Goal: Information Seeking & Learning: Stay updated

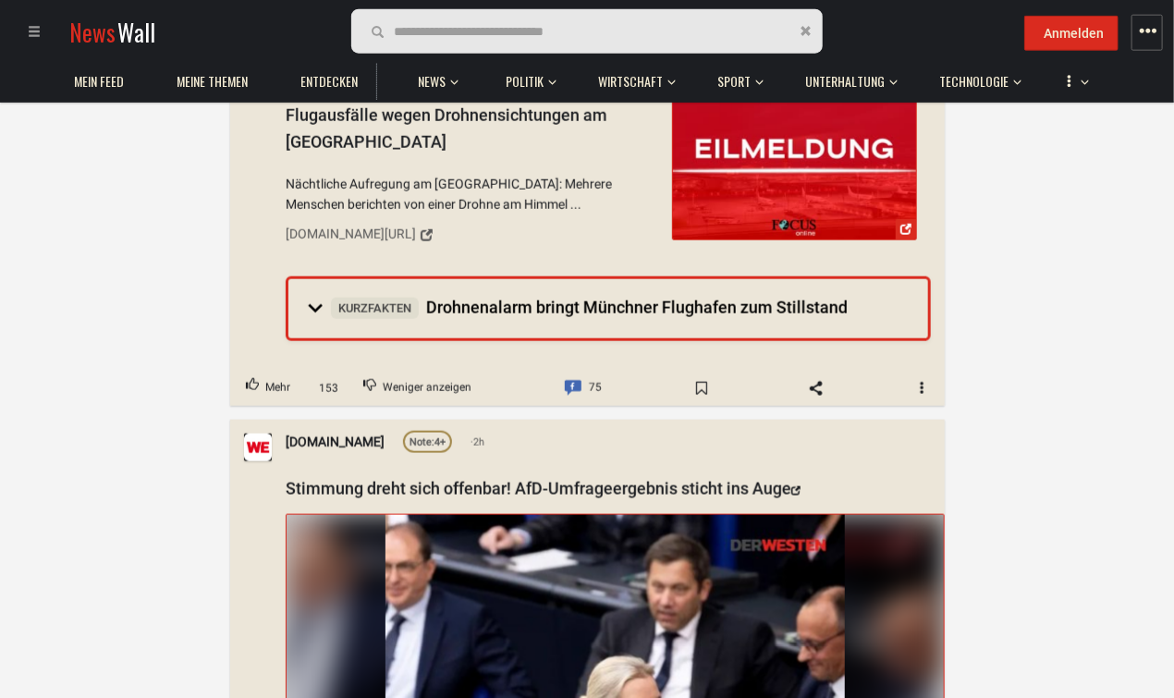
scroll to position [683, 0]
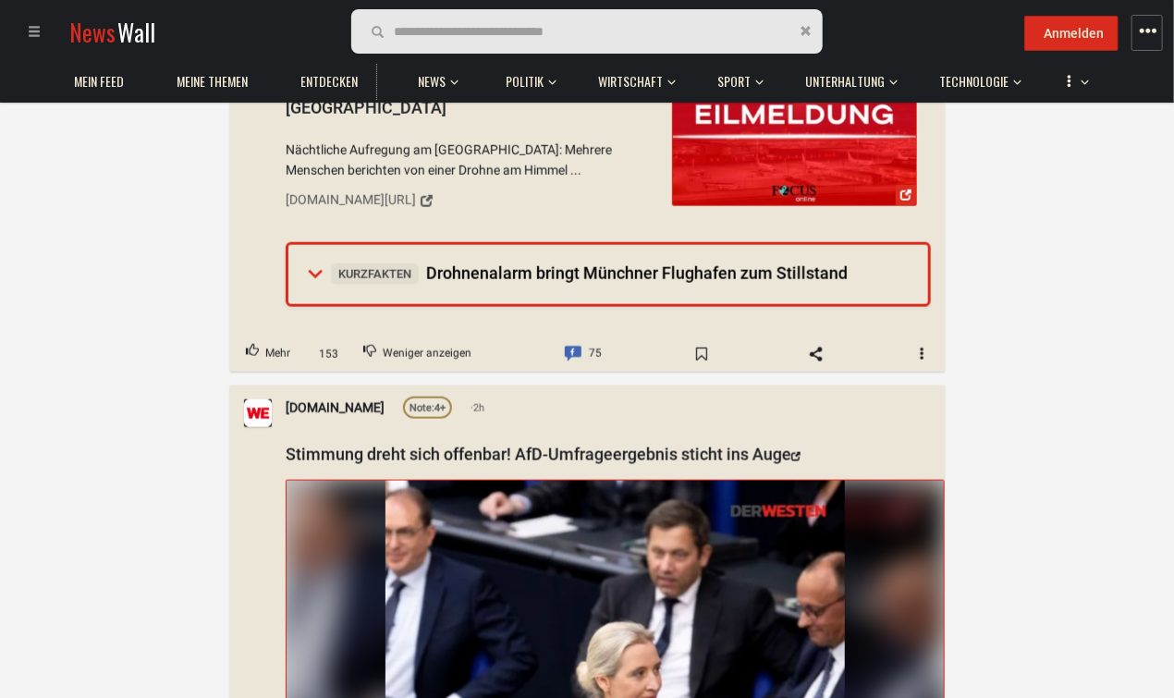
click at [501, 266] on span "Kurzfakten Drohnenalarm bringt Münchner Flughafen zum Stillstand" at bounding box center [589, 272] width 517 height 19
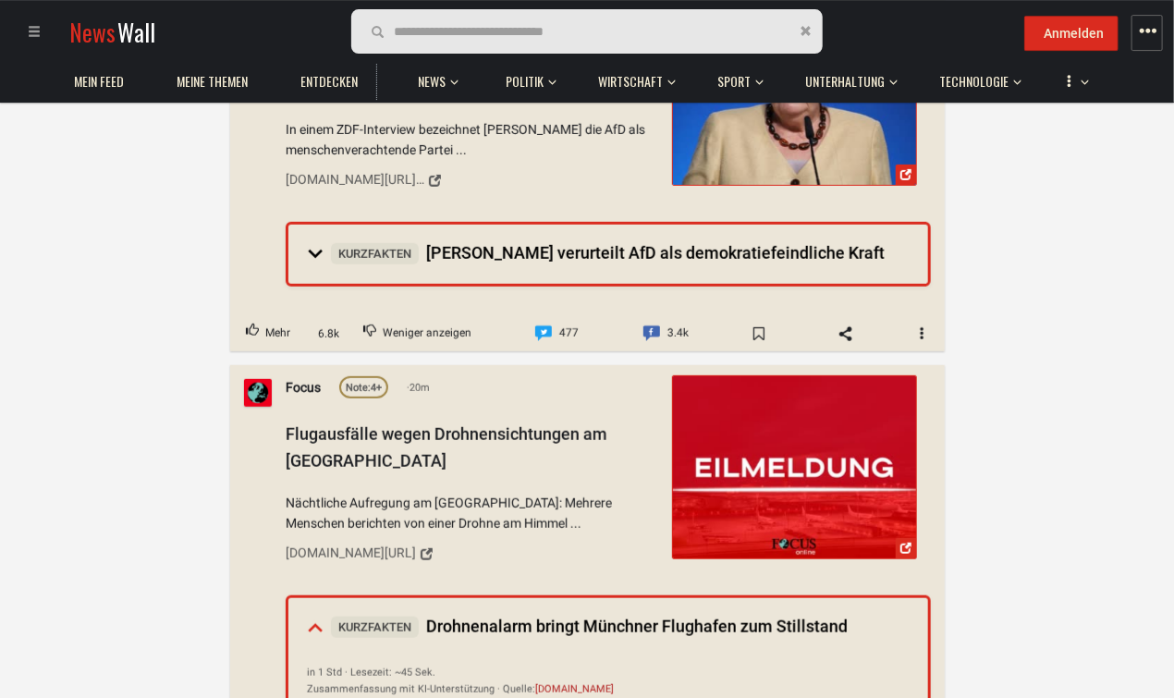
scroll to position [292, 0]
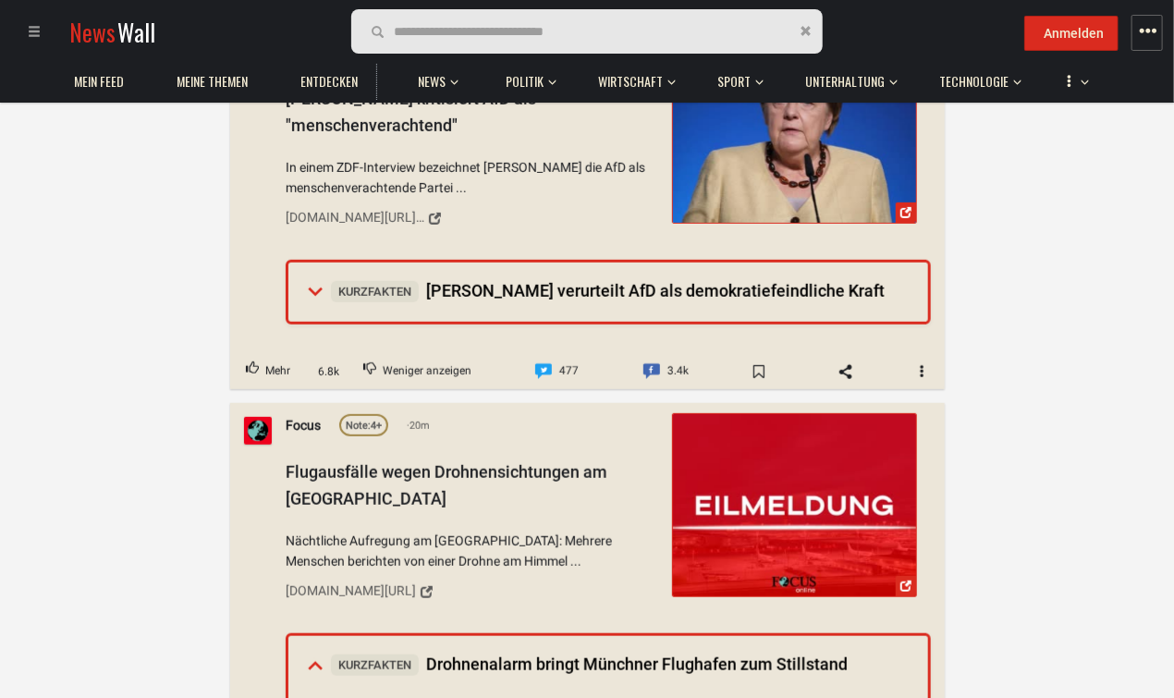
click at [494, 288] on span "Kurzfakten Merkel verurteilt AfD als demokratiefeindliche Kraft" at bounding box center [608, 290] width 554 height 19
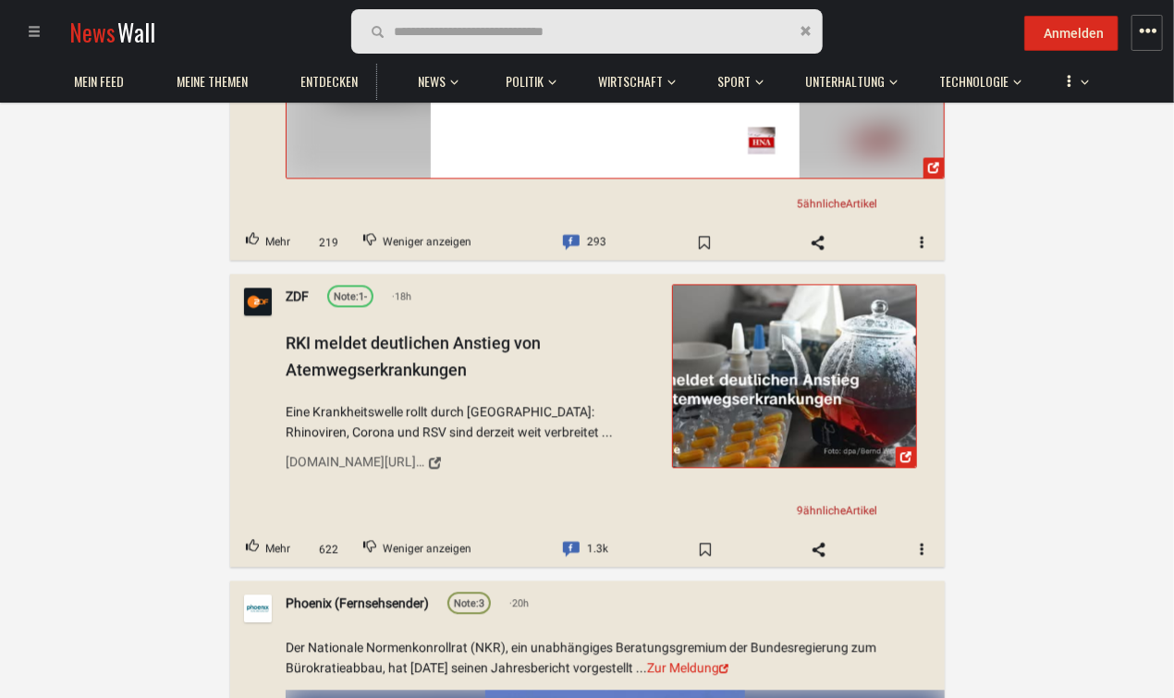
scroll to position [4490, 0]
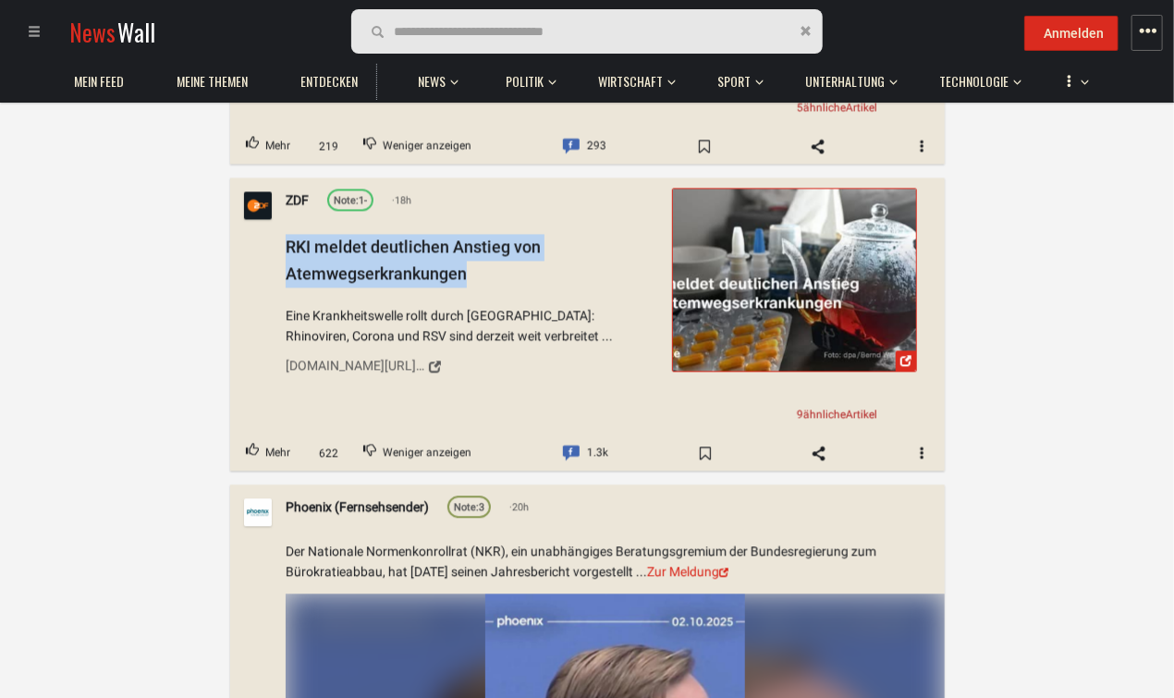
drag, startPoint x: 272, startPoint y: 267, endPoint x: 508, endPoint y: 310, distance: 240.4
click at [508, 310] on div "ZDF Note: 1- 18h RKI meldet deutlichen Anstieg von Atemwegserkrankungen Eine Kr…" at bounding box center [587, 306] width 715 height 258
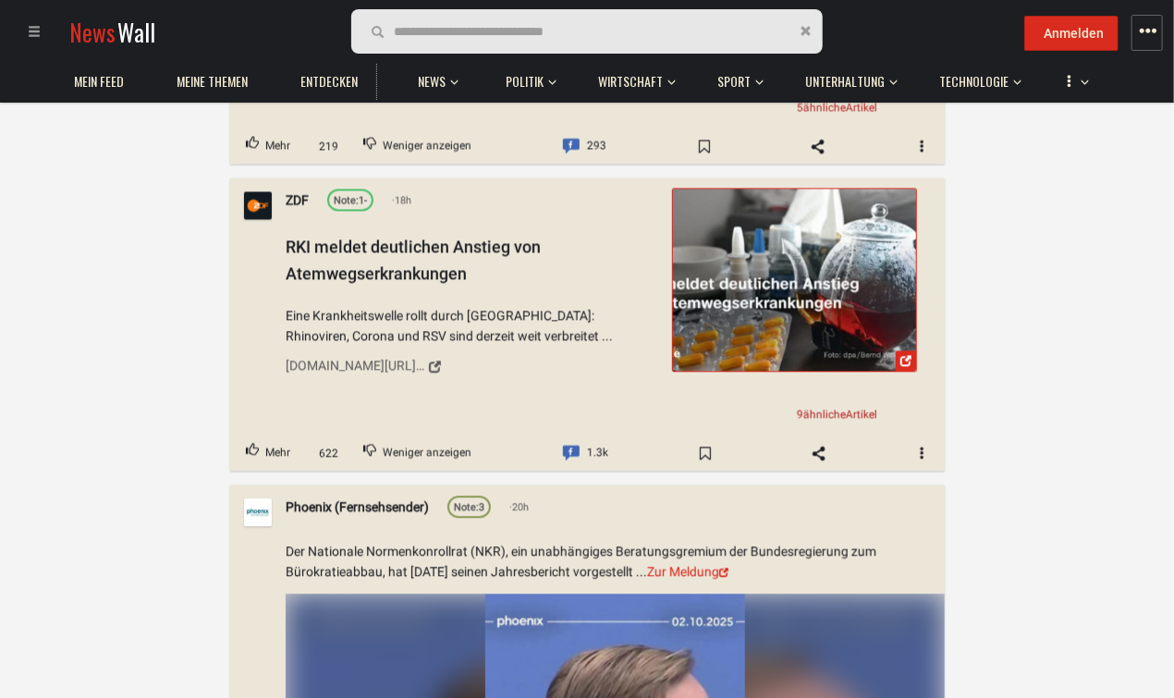
click at [162, 383] on div "Startseite Buch oder Magazin Inland Inland Folgen Thema stummschalten #inland e…" at bounding box center [587, 590] width 1174 height 9956
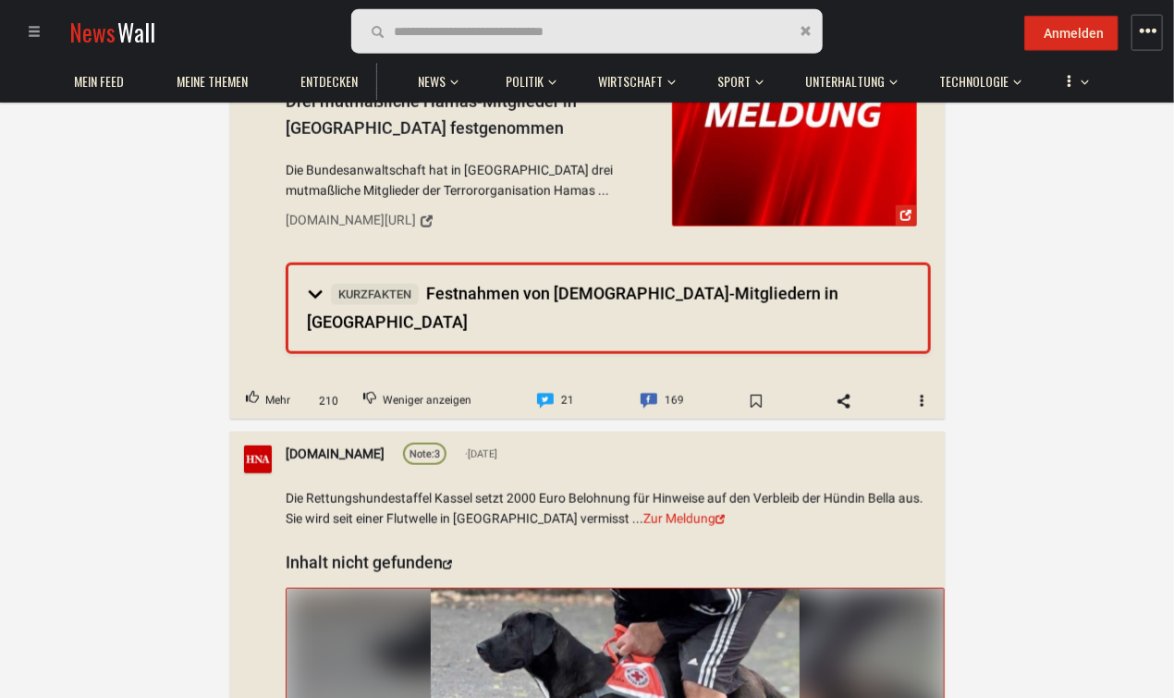
scroll to position [6540, 0]
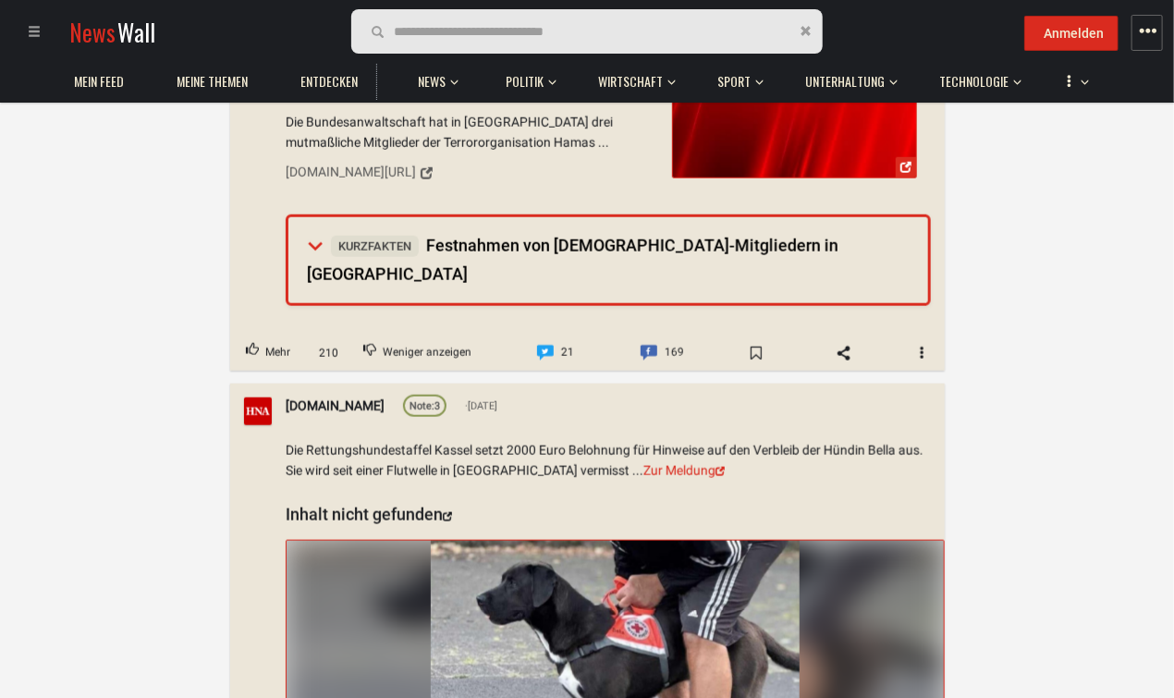
click at [497, 272] on span "Kurzfakten Festnahmen von Hamas-Mitgliedern in Berlin" at bounding box center [573, 260] width 532 height 48
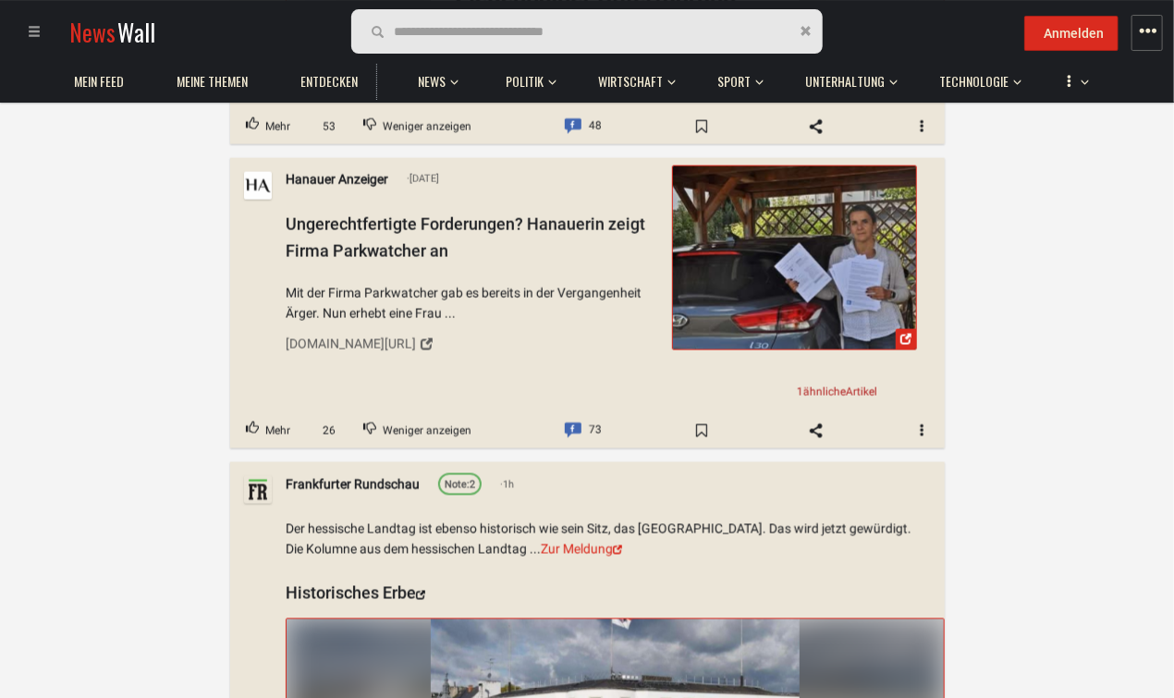
scroll to position [12787, 0]
